Goal: Task Accomplishment & Management: Manage account settings

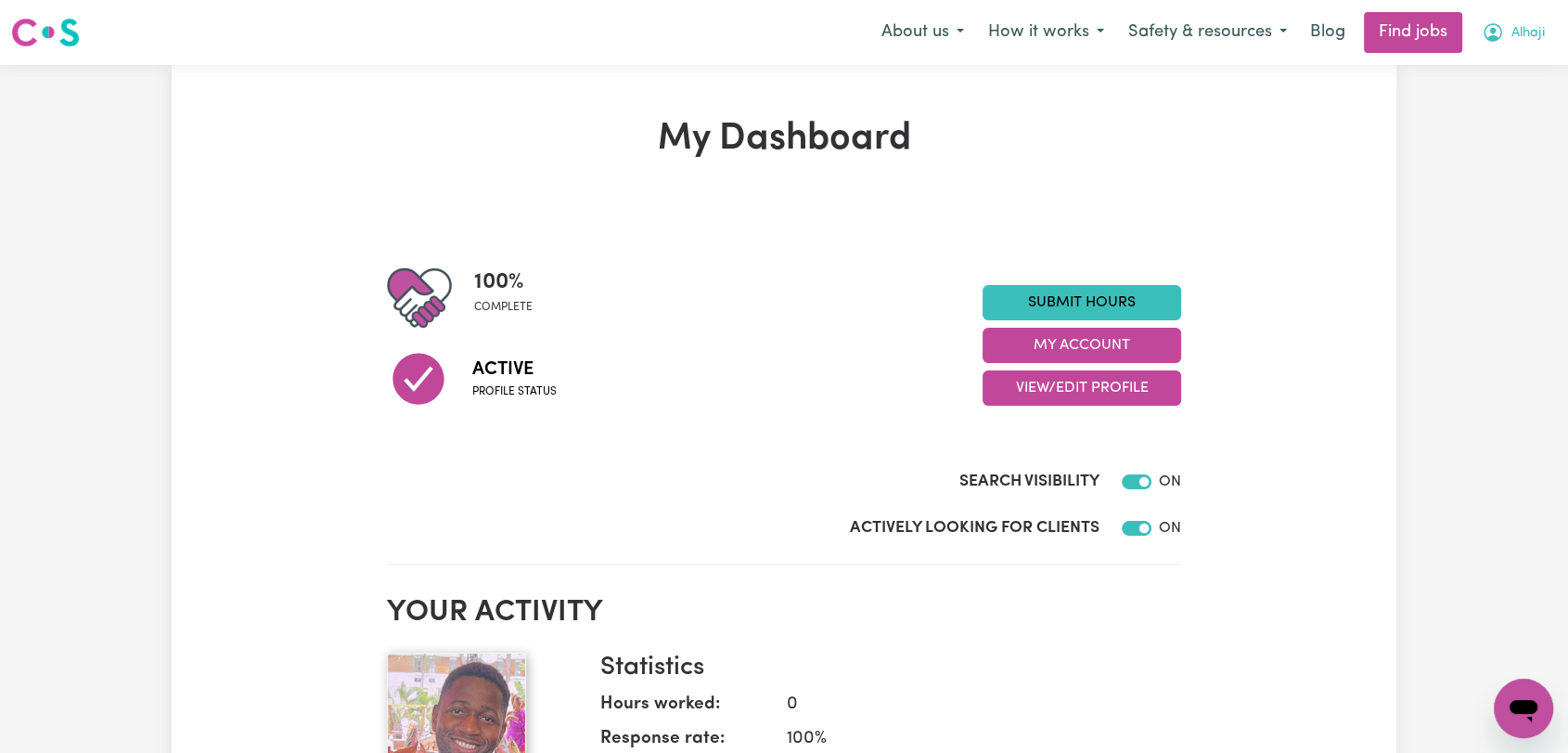
click at [1527, 35] on span "Alhaji" at bounding box center [1529, 34] width 34 height 21
click at [1464, 138] on link "Logout" at bounding box center [1483, 143] width 146 height 36
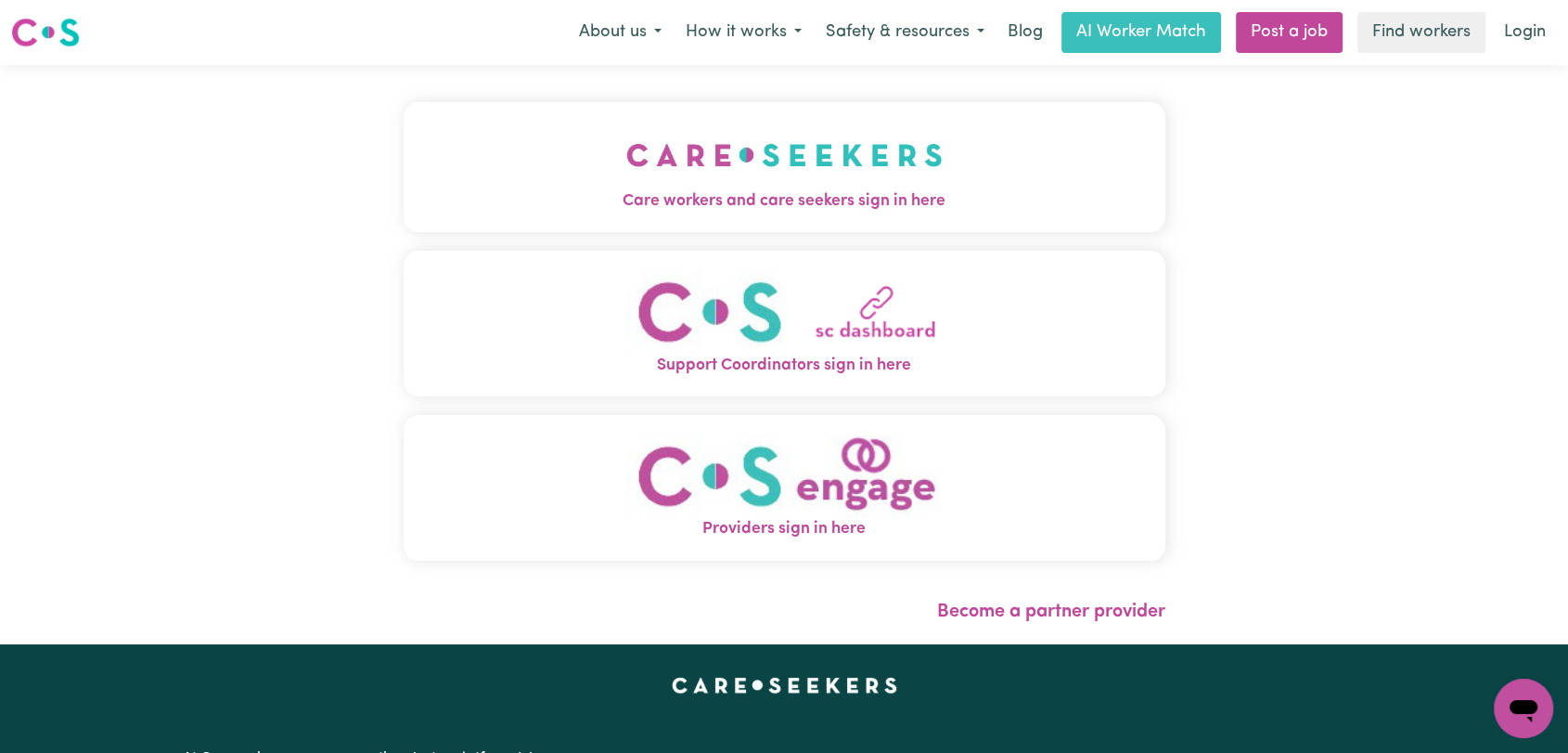
click at [789, 165] on img "Care workers and care seekers sign in here" at bounding box center [784, 155] width 317 height 68
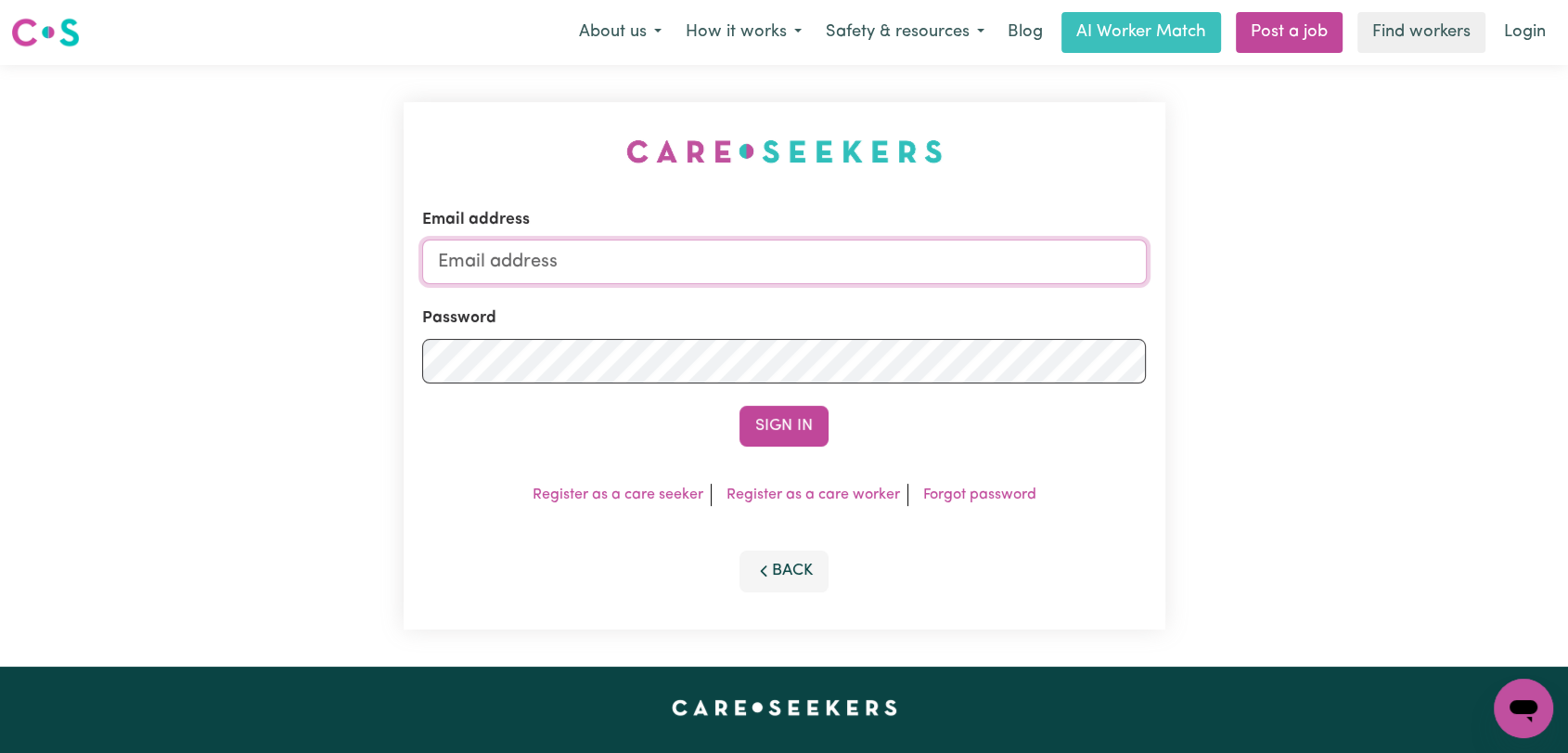
type input "onboardingcs@careseekers.com.au"
click at [763, 440] on button "Sign In" at bounding box center [784, 427] width 89 height 41
